Goal: Task Accomplishment & Management: Complete application form

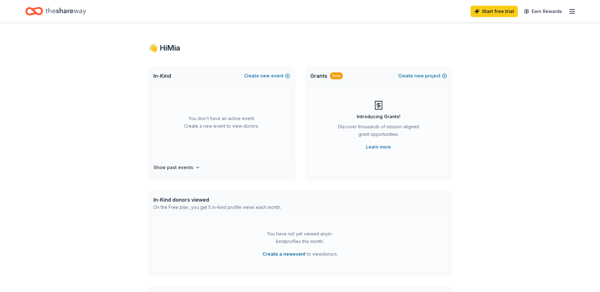
click at [573, 13] on icon "button" at bounding box center [572, 12] width 8 height 8
click at [322, 76] on span "Grants" at bounding box center [318, 76] width 17 height 8
click at [282, 77] on button "Create new event" at bounding box center [267, 76] width 46 height 8
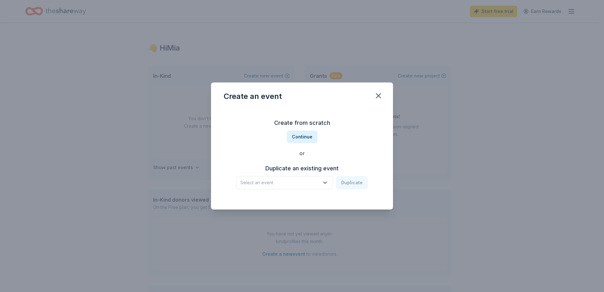
click at [307, 182] on span "Select an event" at bounding box center [280, 183] width 79 height 8
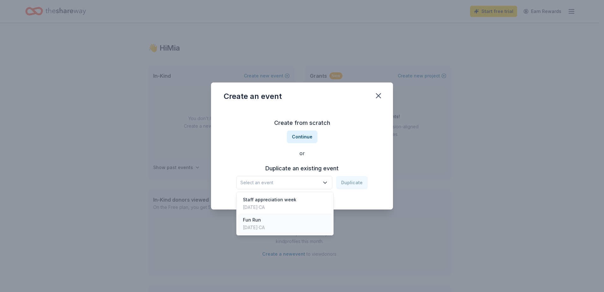
click at [282, 225] on div "Fun Run [DATE] · CA" at bounding box center [285, 224] width 94 height 20
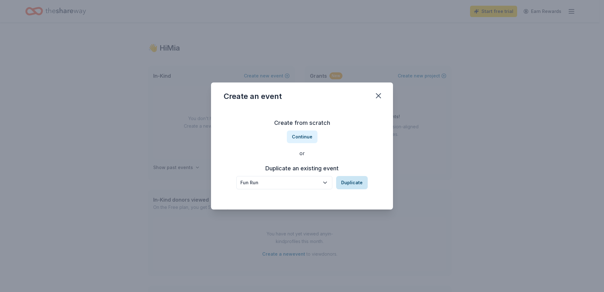
click at [347, 182] on button "Duplicate" at bounding box center [352, 182] width 32 height 13
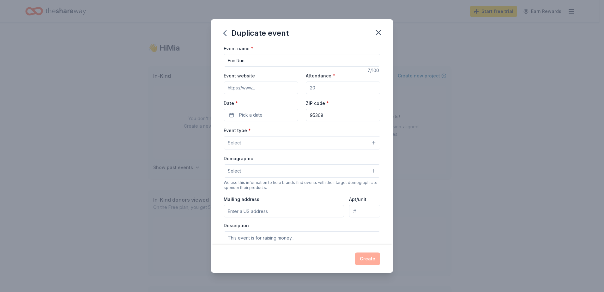
click at [233, 60] on input "Fun Run" at bounding box center [302, 60] width 157 height 13
type input "Color Run"
click at [267, 89] on input "Event website" at bounding box center [261, 88] width 75 height 13
click at [326, 89] on input "Attendance *" at bounding box center [343, 88] width 75 height 13
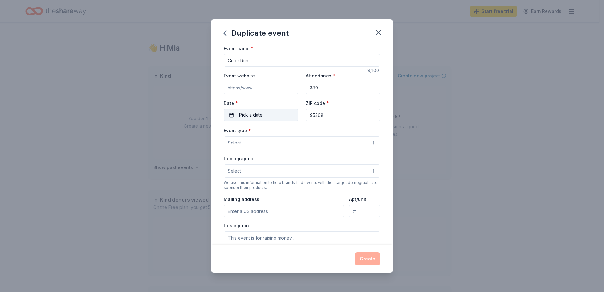
type input "380"
click at [274, 113] on button "Pick a date" at bounding box center [261, 115] width 75 height 13
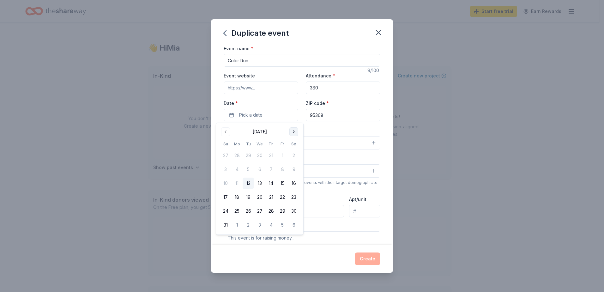
click at [294, 129] on button "Go to next month" at bounding box center [294, 131] width 9 height 9
click at [294, 130] on button "Go to next month" at bounding box center [294, 131] width 9 height 9
click at [283, 185] on button "17" at bounding box center [282, 183] width 11 height 11
click at [346, 133] on div "Event type * Select" at bounding box center [302, 137] width 157 height 23
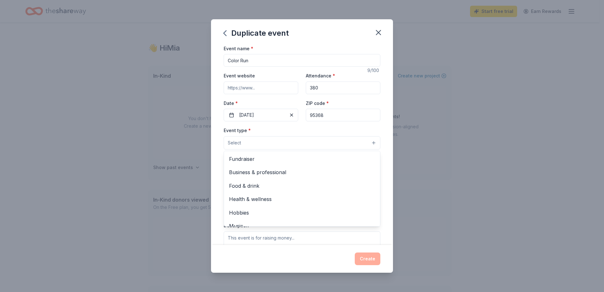
click at [364, 139] on button "Select" at bounding box center [302, 142] width 157 height 13
click at [247, 159] on span "Fundraiser" at bounding box center [302, 159] width 146 height 8
click at [386, 167] on div "Event name * Color Run 9 /100 Event website Attendance * 380 Date * [DATE] ZIP …" at bounding box center [302, 145] width 182 height 201
click at [286, 173] on button "Select" at bounding box center [302, 171] width 157 height 13
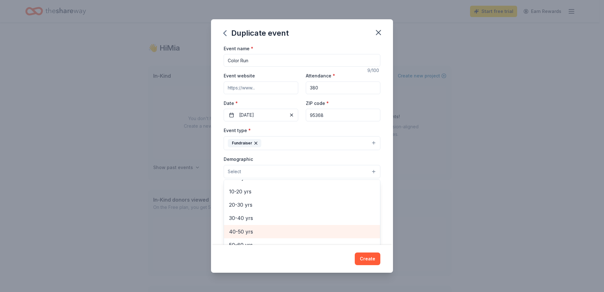
scroll to position [32, 0]
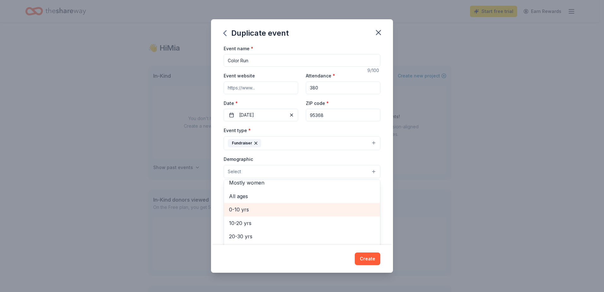
click at [242, 210] on span "0-10 yrs" at bounding box center [302, 209] width 146 height 8
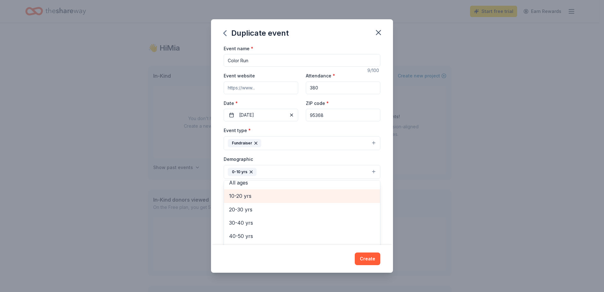
scroll to position [56, 0]
click at [251, 200] on span "20-30 yrs" at bounding box center [302, 199] width 146 height 8
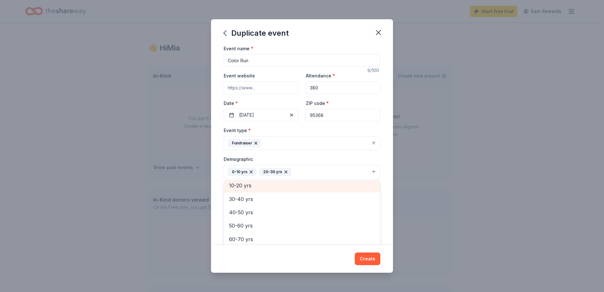
click at [252, 189] on span "10-20 yrs" at bounding box center [302, 185] width 146 height 8
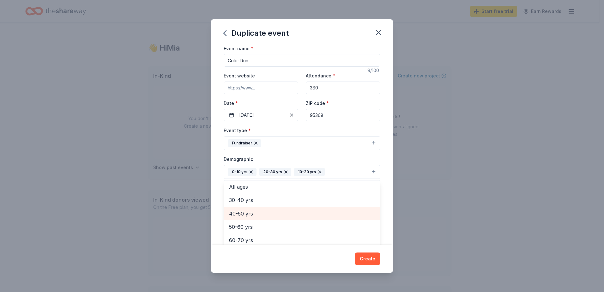
click at [251, 213] on span "40-50 yrs" at bounding box center [302, 214] width 146 height 8
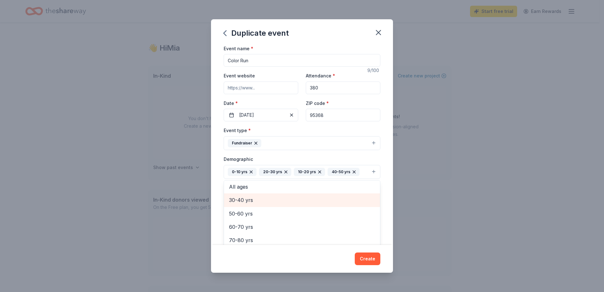
click at [251, 202] on span "30-40 yrs" at bounding box center [302, 200] width 146 height 8
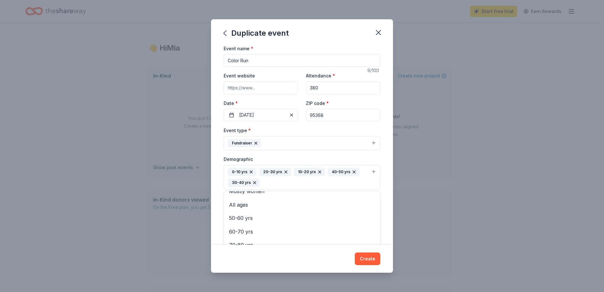
click at [380, 188] on div "Event name * Color Run 9 /100 Event website Attendance * 380 Date * [DATE] ZIP …" at bounding box center [302, 145] width 182 height 201
click at [303, 182] on div "0-10 yrs 20-30 yrs 10-20 yrs 40-50 yrs 30-40 yrs" at bounding box center [298, 177] width 141 height 19
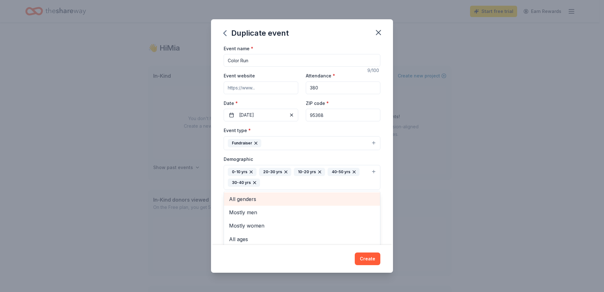
click at [240, 201] on span "All genders" at bounding box center [302, 199] width 146 height 8
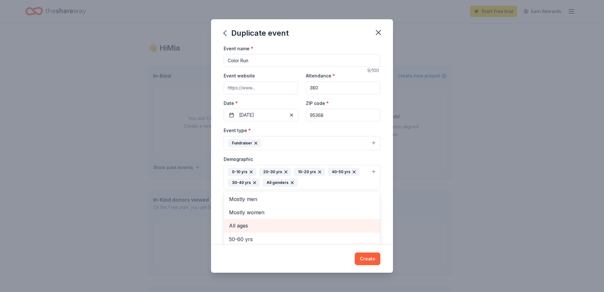
click at [243, 226] on span "All ages" at bounding box center [302, 226] width 146 height 8
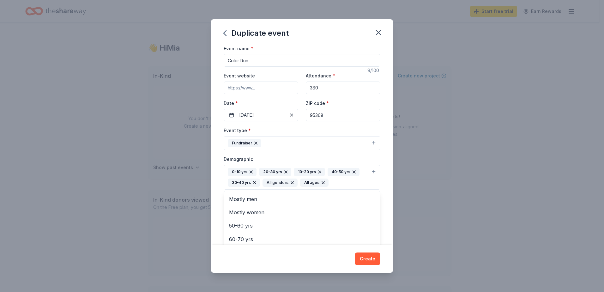
click at [384, 215] on div "Event name * Color Run 9 /100 Event website Attendance * 380 Date * [DATE] ZIP …" at bounding box center [302, 145] width 182 height 201
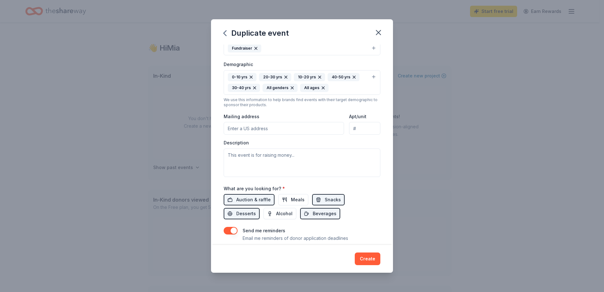
scroll to position [126, 0]
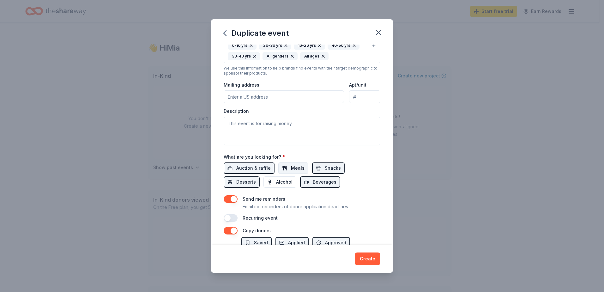
click at [292, 169] on span "Meals" at bounding box center [298, 168] width 14 height 8
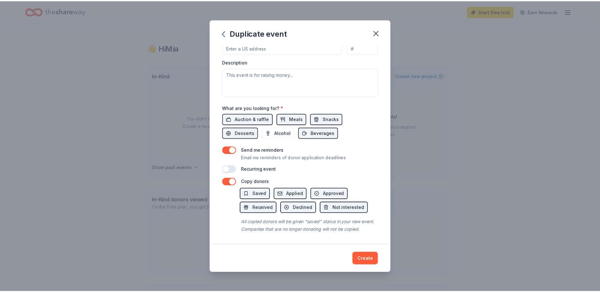
scroll to position [183, 0]
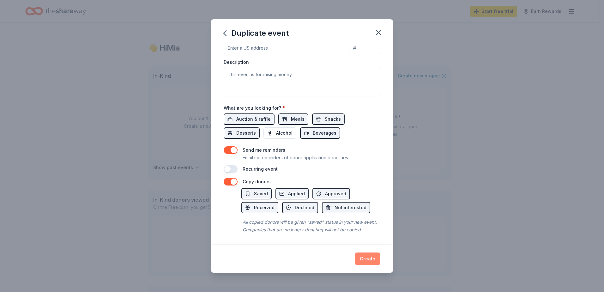
click at [371, 259] on button "Create" at bounding box center [368, 259] width 26 height 13
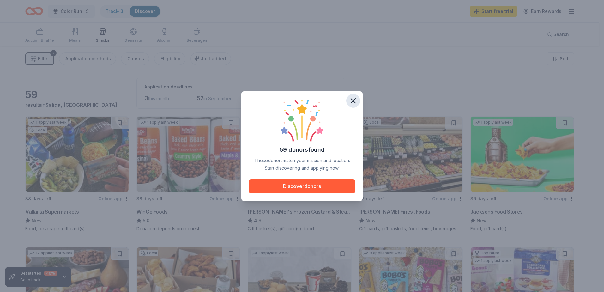
click at [353, 101] on icon "button" at bounding box center [353, 100] width 9 height 9
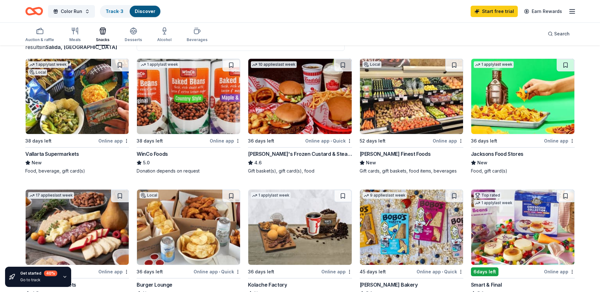
scroll to position [63, 0]
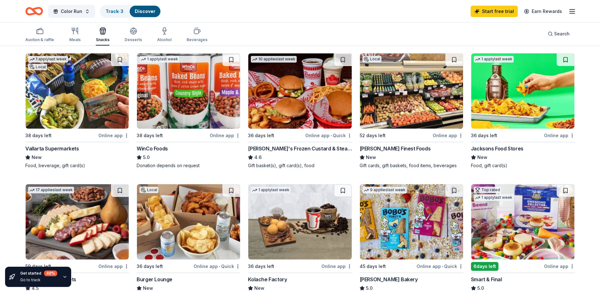
click at [73, 151] on div "Vallarta Supermarkets" at bounding box center [52, 149] width 54 height 8
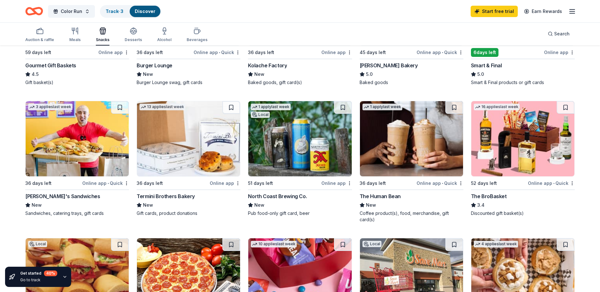
scroll to position [285, 0]
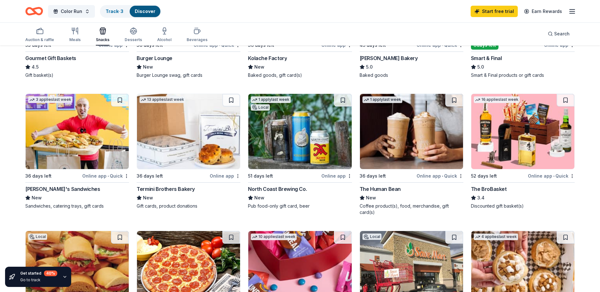
click at [76, 135] on img at bounding box center [77, 131] width 103 height 75
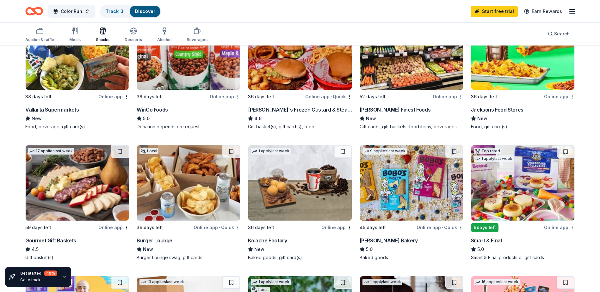
scroll to position [0, 0]
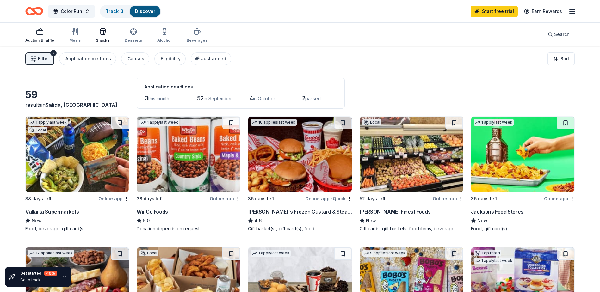
click at [40, 34] on icon "button" at bounding box center [40, 32] width 8 height 8
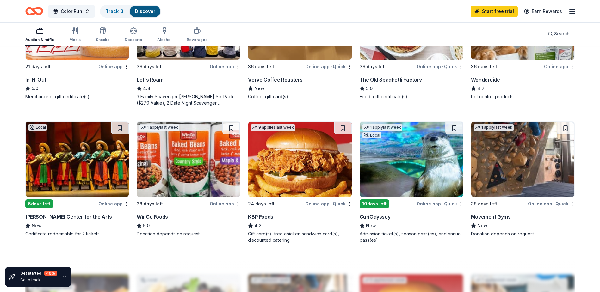
scroll to position [443, 0]
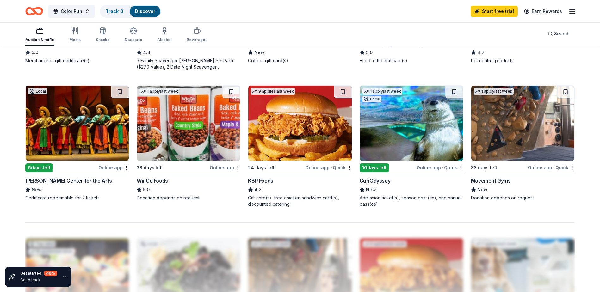
click at [389, 140] on img at bounding box center [411, 123] width 103 height 75
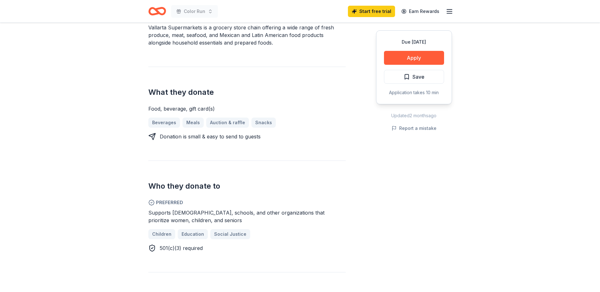
scroll to position [190, 0]
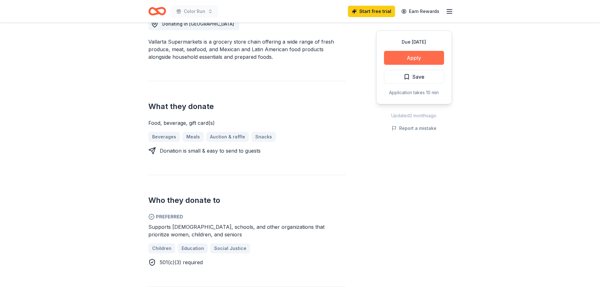
click at [414, 56] on button "Apply" at bounding box center [414, 58] width 60 height 14
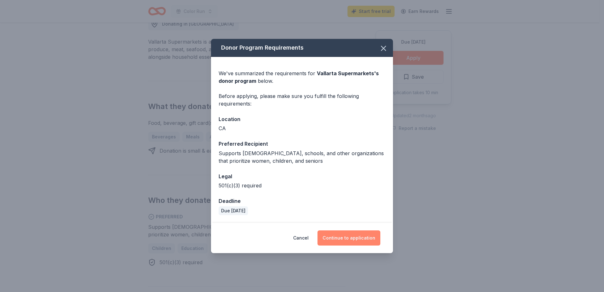
click at [351, 236] on button "Continue to application" at bounding box center [349, 237] width 63 height 15
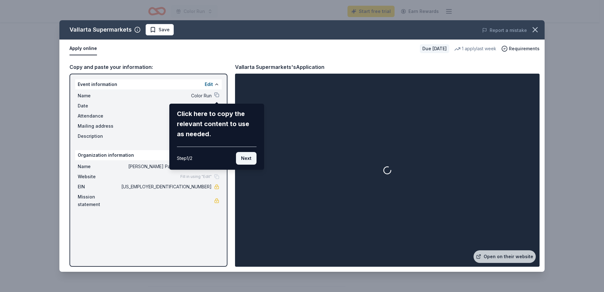
click at [246, 157] on button "Next" at bounding box center [246, 158] width 21 height 13
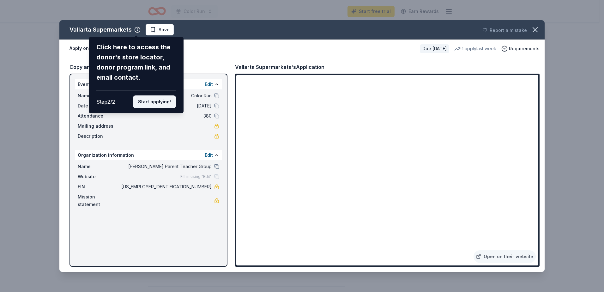
click at [151, 103] on button "Start applying!" at bounding box center [154, 101] width 43 height 13
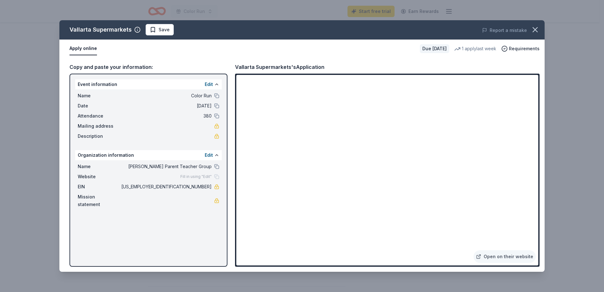
click at [335, 127] on div "Vallarta Supermarkets Save Report a mistake Apply online Due in 38 days 1 apply…" at bounding box center [302, 146] width 486 height 252
click at [79, 47] on button "Apply online" at bounding box center [84, 48] width 28 height 13
click at [540, 31] on button "button" at bounding box center [536, 30] width 14 height 14
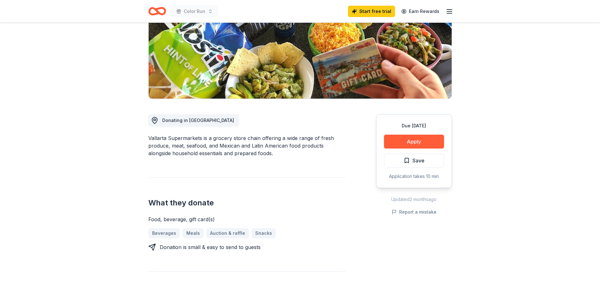
scroll to position [0, 0]
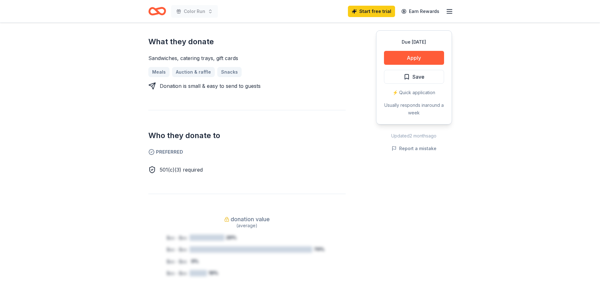
scroll to position [190, 0]
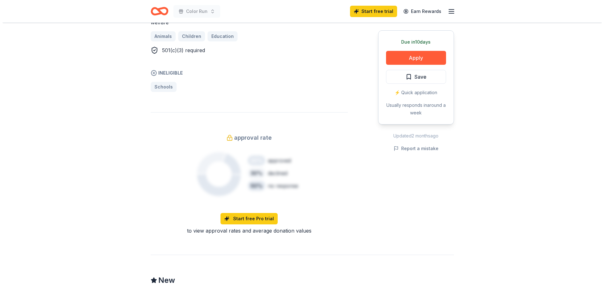
scroll to position [285, 0]
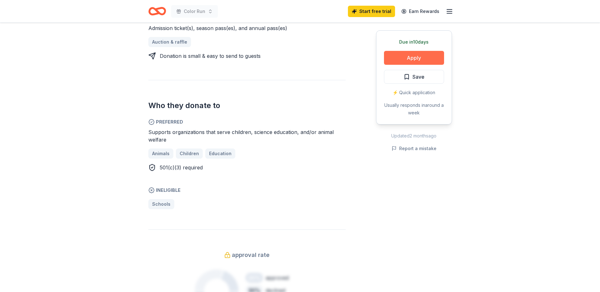
click at [423, 59] on button "Apply" at bounding box center [414, 58] width 60 height 14
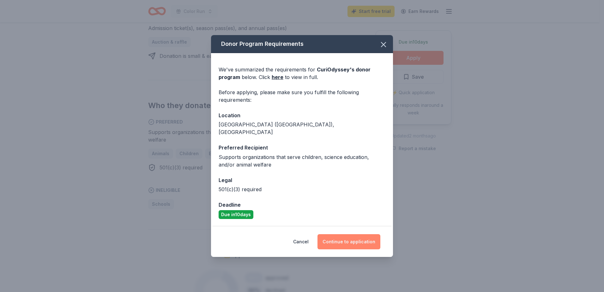
click at [340, 239] on button "Continue to application" at bounding box center [349, 241] width 63 height 15
